Goal: Task Accomplishment & Management: Manage account settings

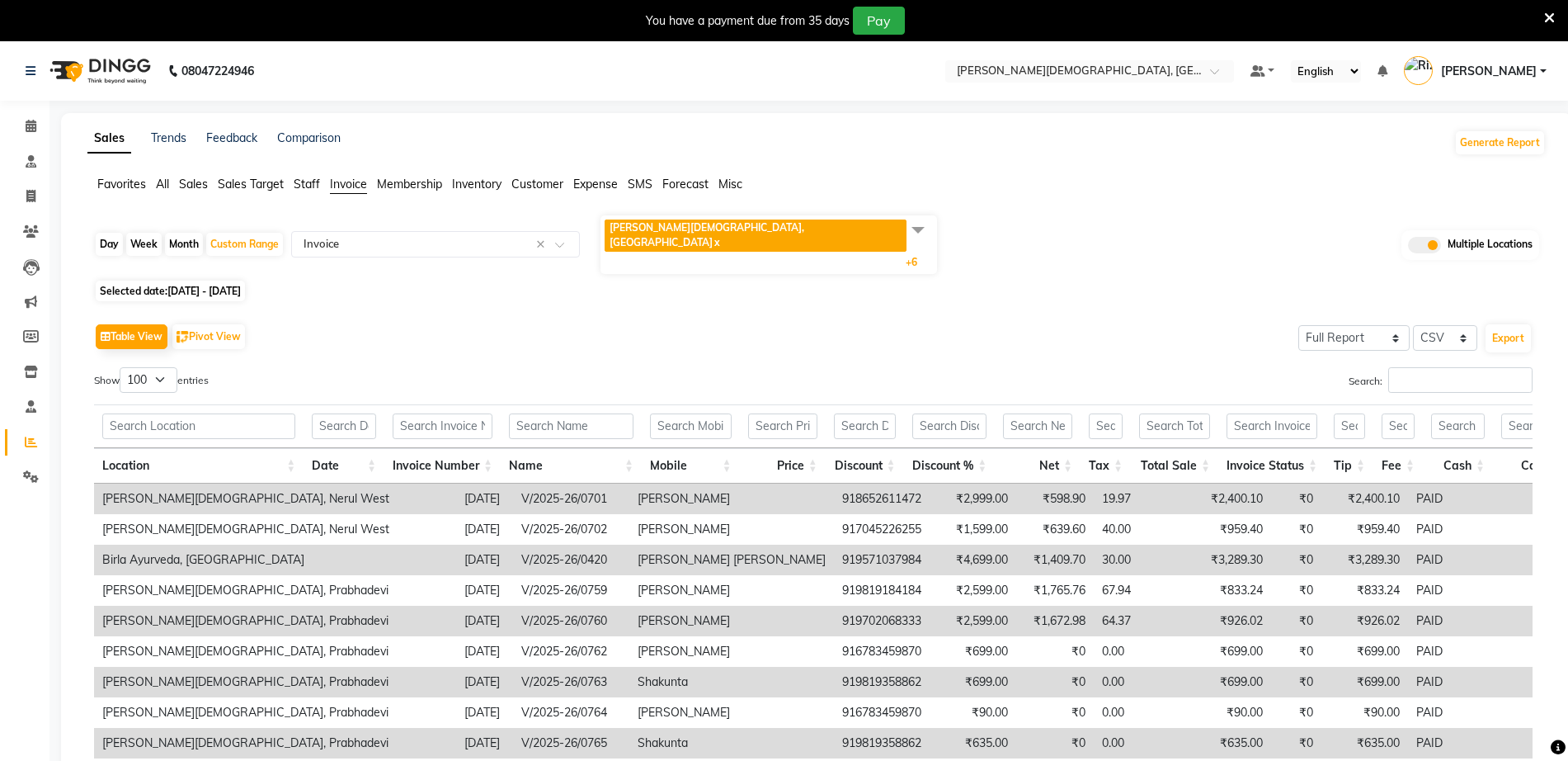
select select "full_report"
select select "csv"
select select "100"
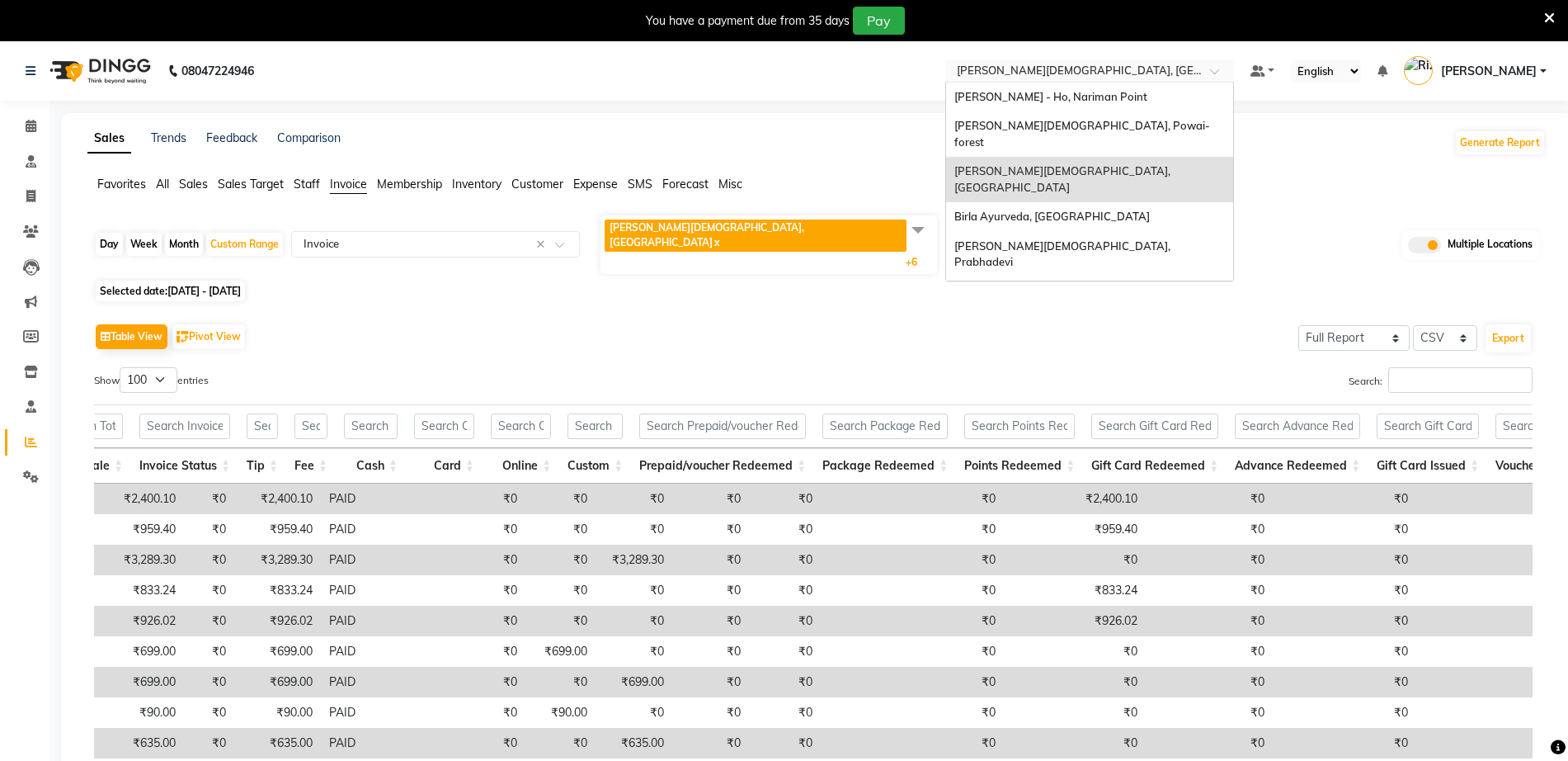
click at [1171, 76] on input "text" at bounding box center [1073, 72] width 239 height 17
click at [1128, 93] on span "[PERSON_NAME] - Ho, Nariman Point" at bounding box center [1051, 96] width 193 height 13
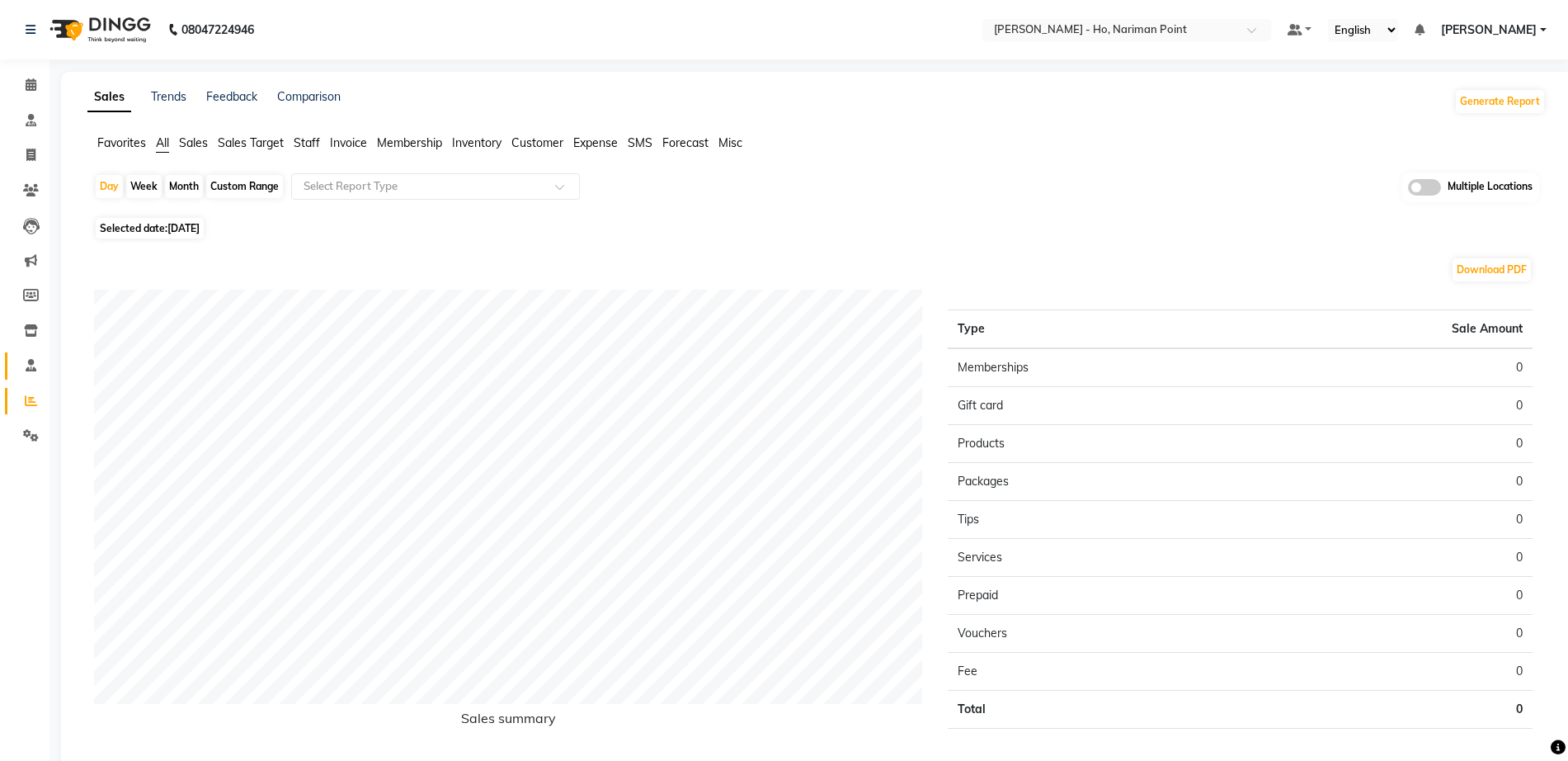
click at [32, 352] on link "Staff" at bounding box center [25, 366] width 40 height 27
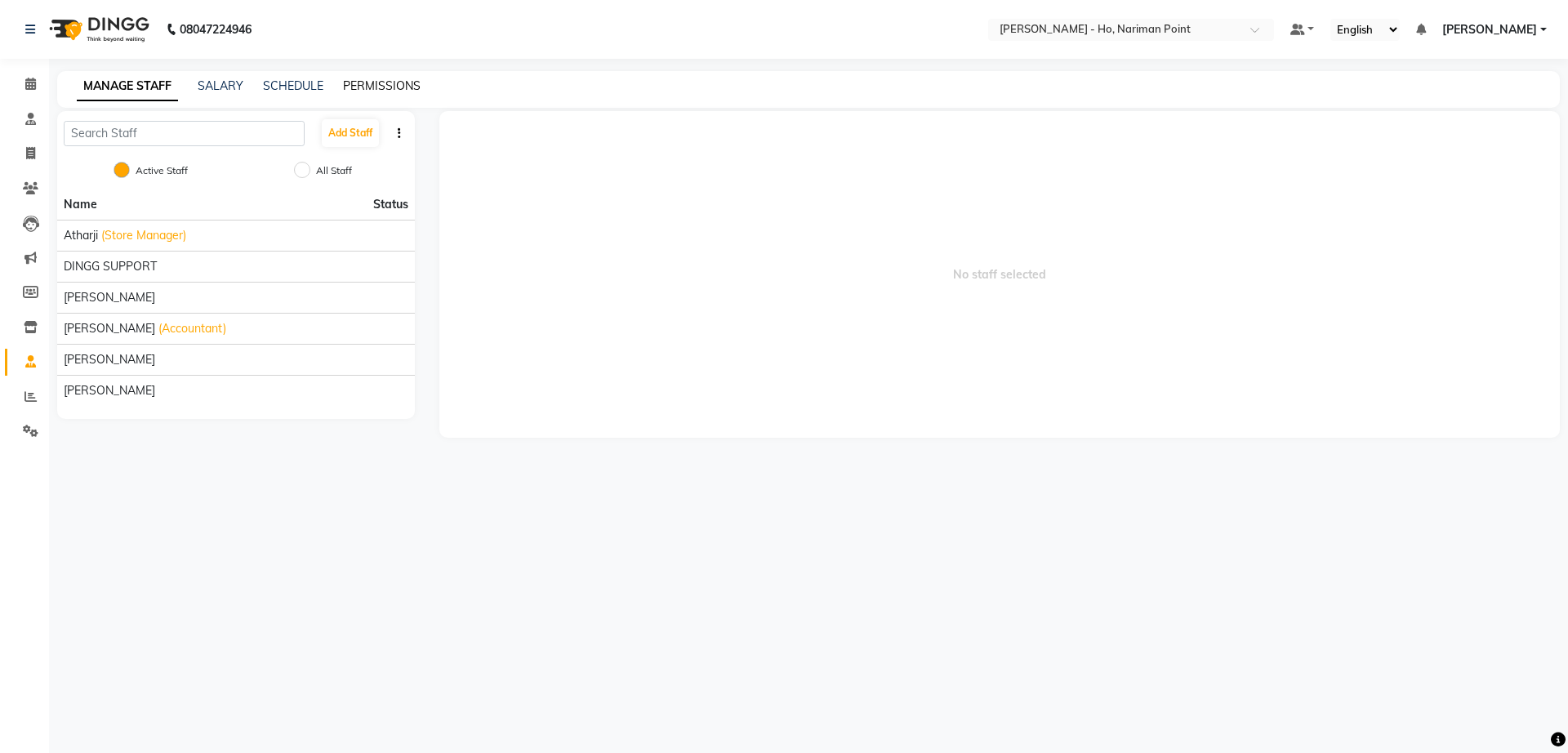
click at [375, 81] on link "PERMISSIONS" at bounding box center [382, 85] width 77 height 15
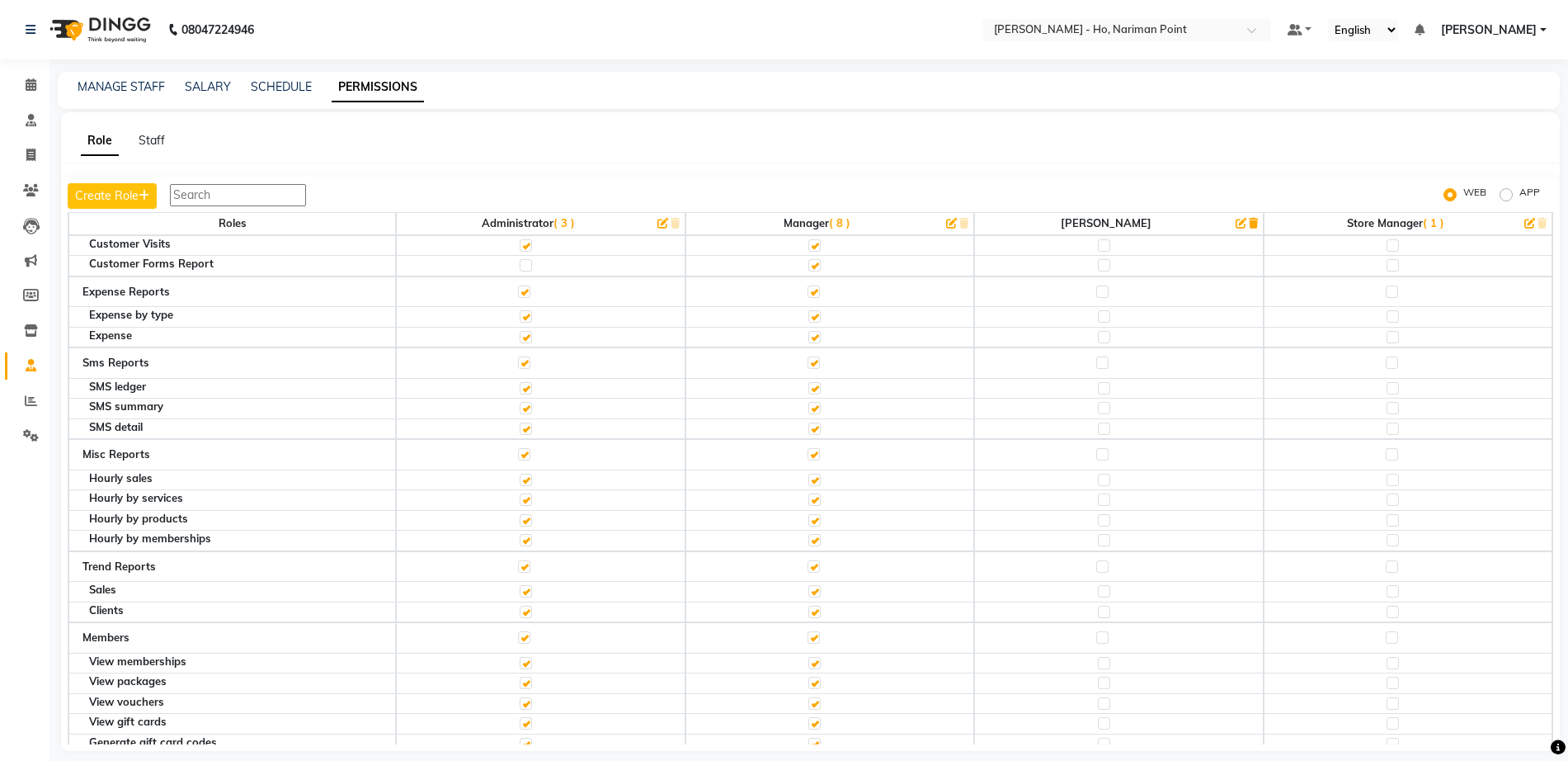
scroll to position [5464, 0]
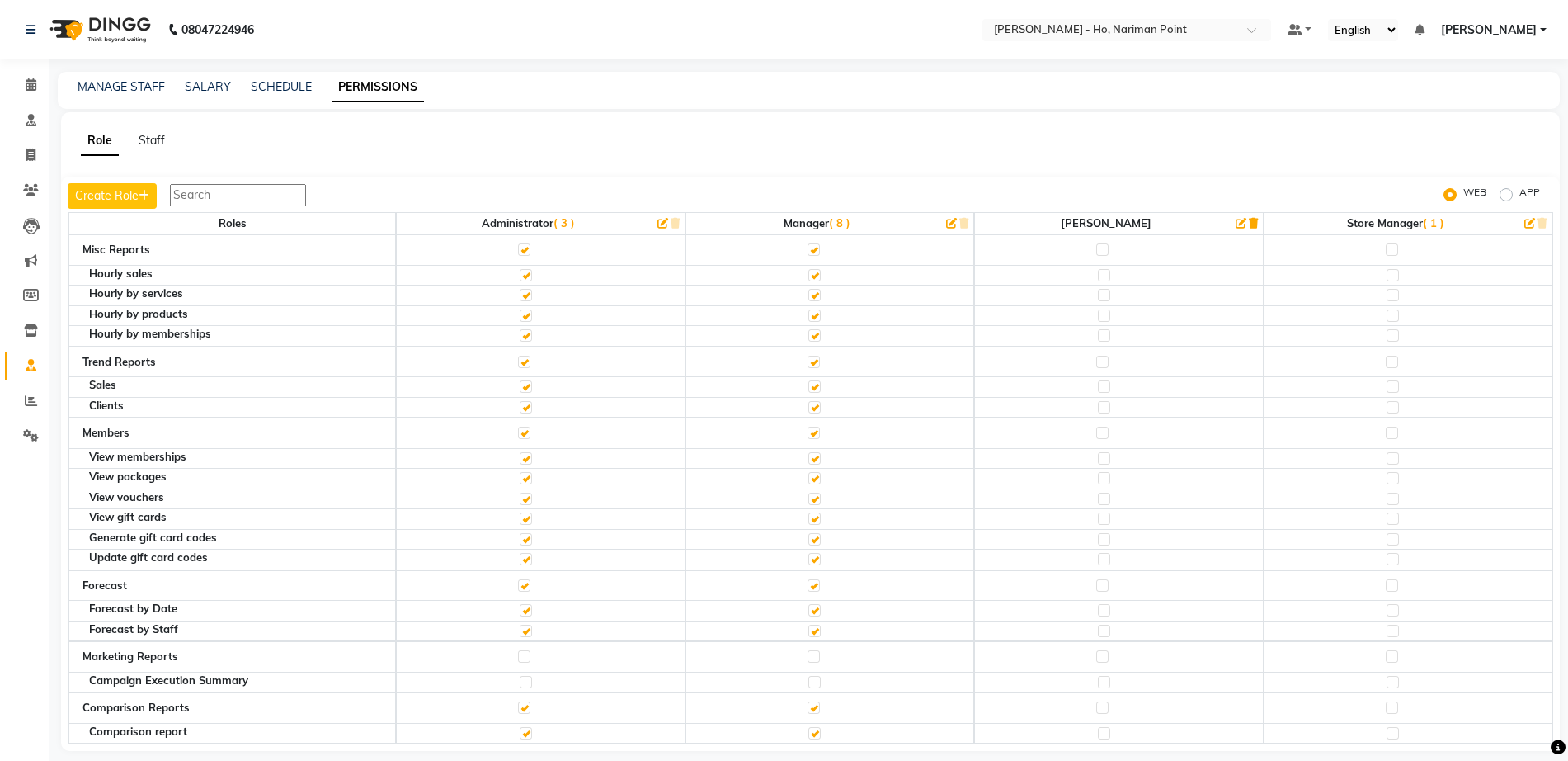
click at [987, 123] on div "Role Staff Create Role WEB APP Roles Administrator ( 3 ) Manager ( 8 ) [PERSON_…" at bounding box center [810, 431] width 1498 height 639
